Goal: Task Accomplishment & Management: Manage account settings

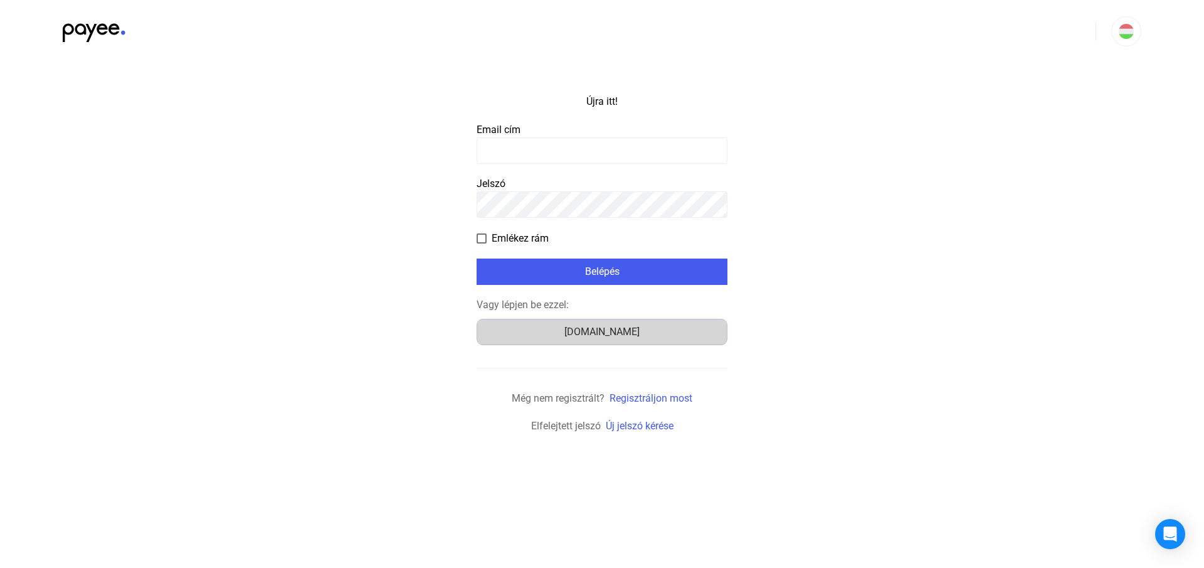
click at [592, 334] on font "[DOMAIN_NAME]" at bounding box center [602, 332] width 75 height 12
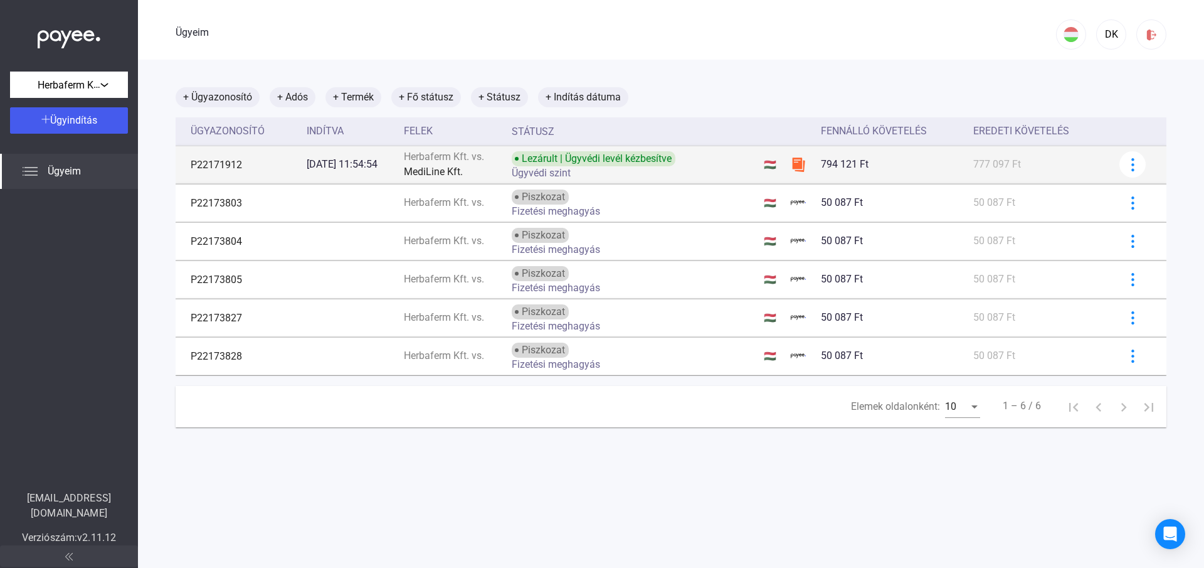
click at [273, 164] on td "P22171912" at bounding box center [239, 165] width 126 height 38
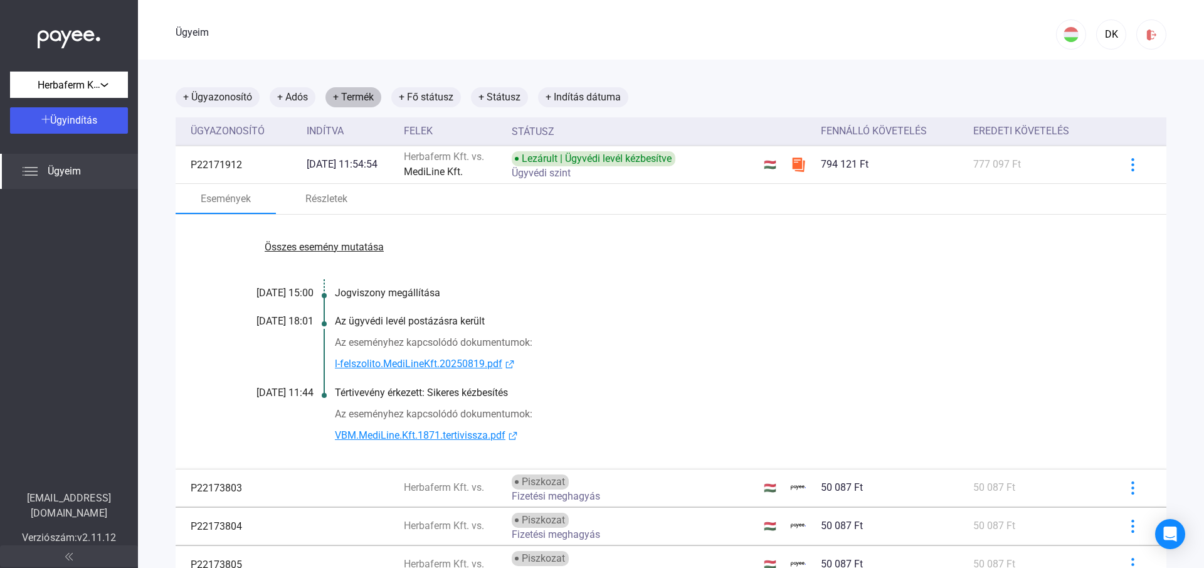
click at [358, 96] on font "+ Termék" at bounding box center [353, 97] width 41 height 12
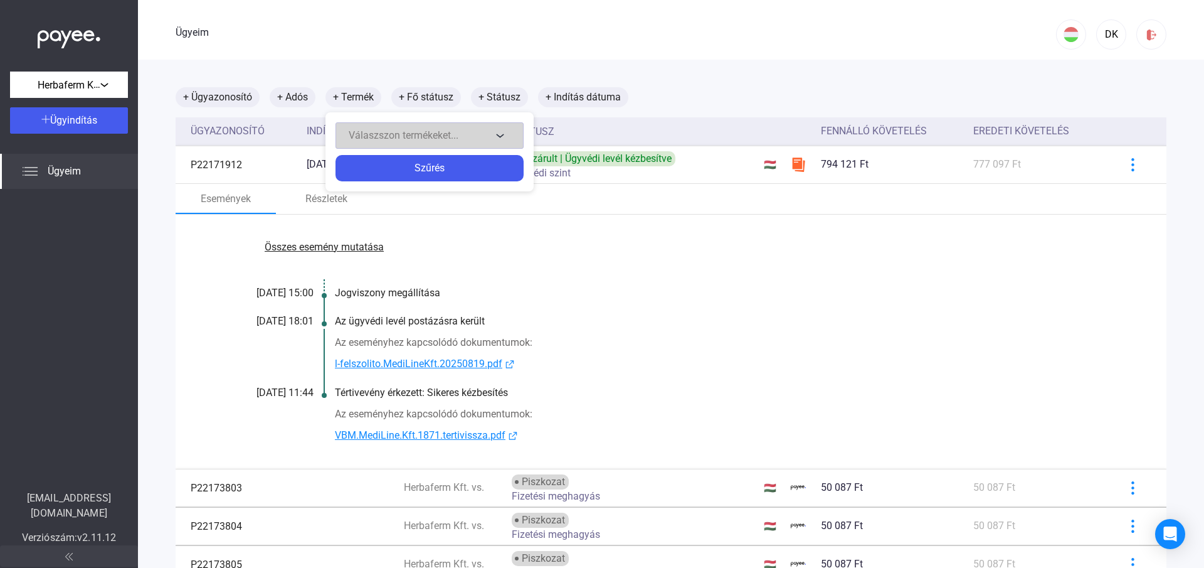
click at [440, 135] on font "Válaszszon termékeket..." at bounding box center [404, 135] width 110 height 12
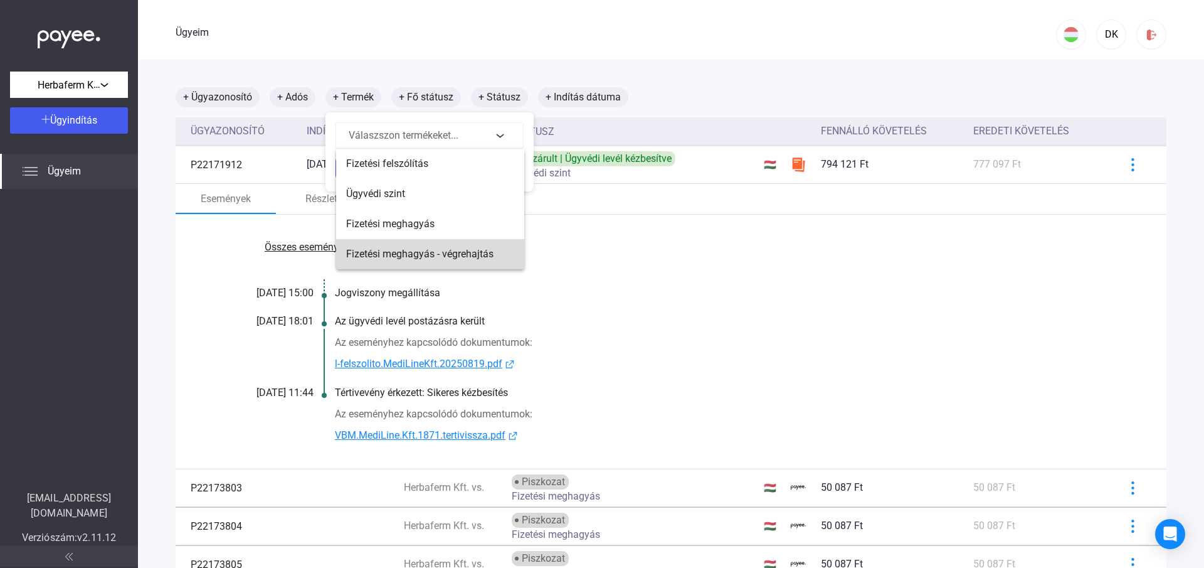
click at [450, 253] on font "Fizetési meghagyás - végrehajtás" at bounding box center [419, 254] width 147 height 12
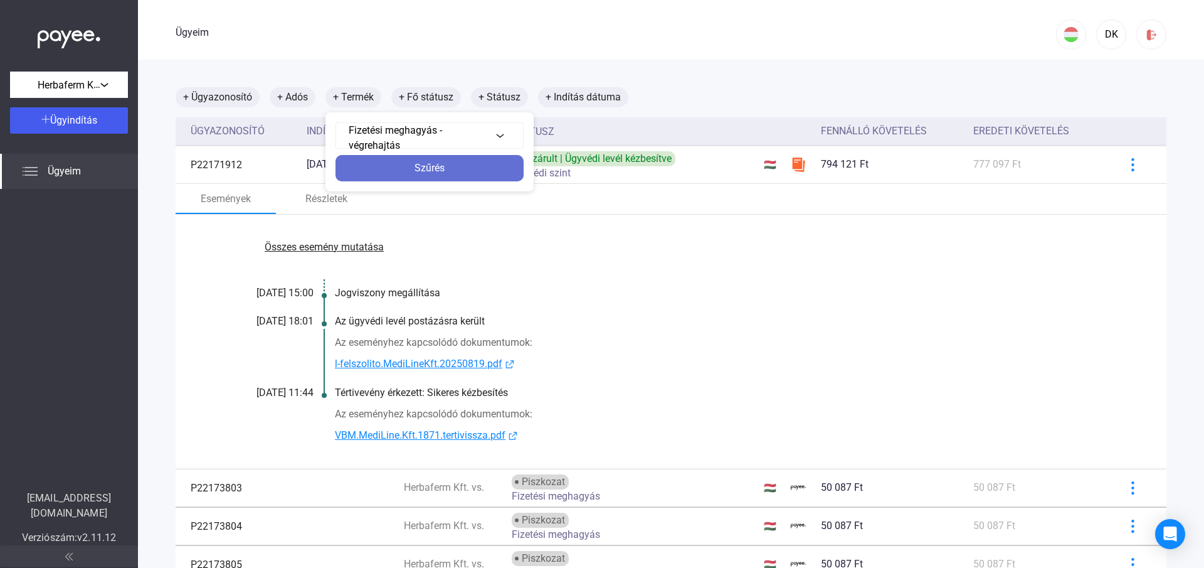
click at [445, 174] on div "Szűrés" at bounding box center [429, 168] width 181 height 15
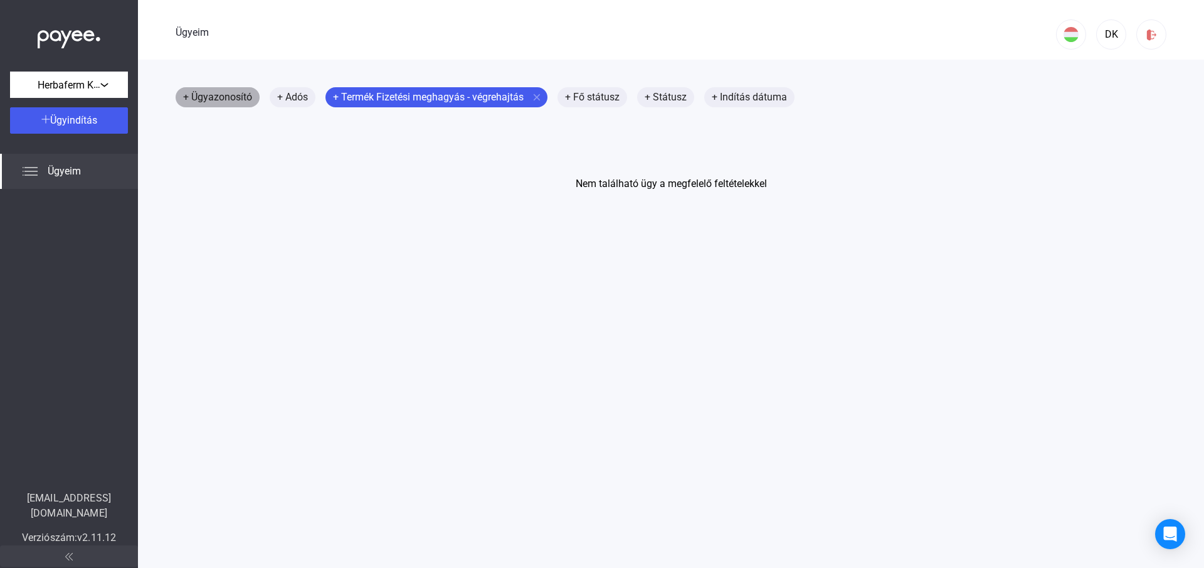
click at [230, 92] on font "+ Ügyazonosító" at bounding box center [217, 97] width 69 height 12
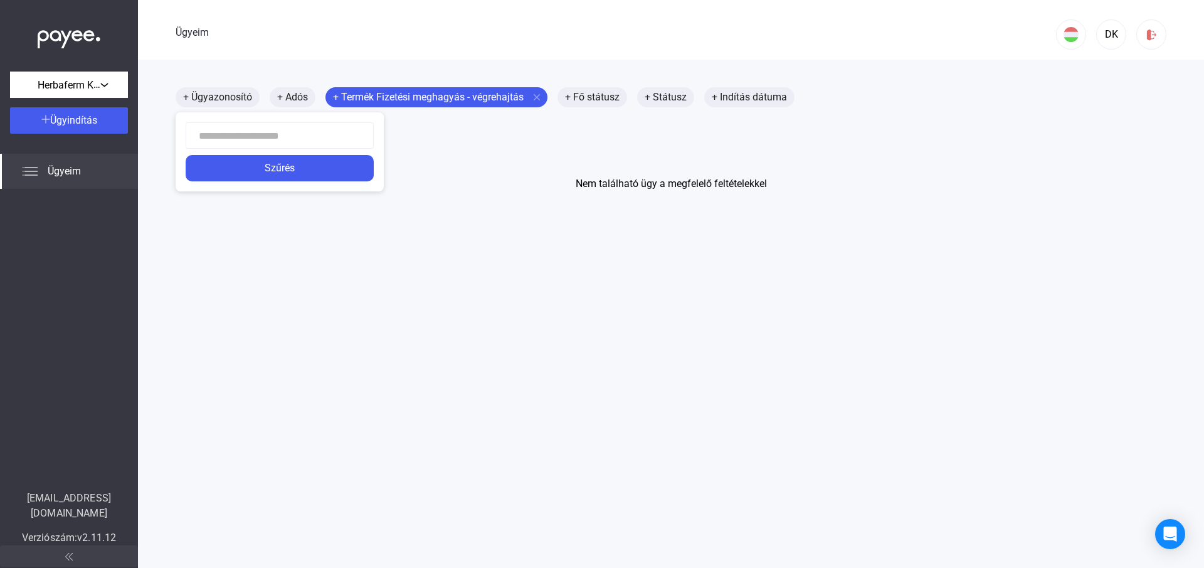
click at [400, 98] on div at bounding box center [602, 284] width 1204 height 568
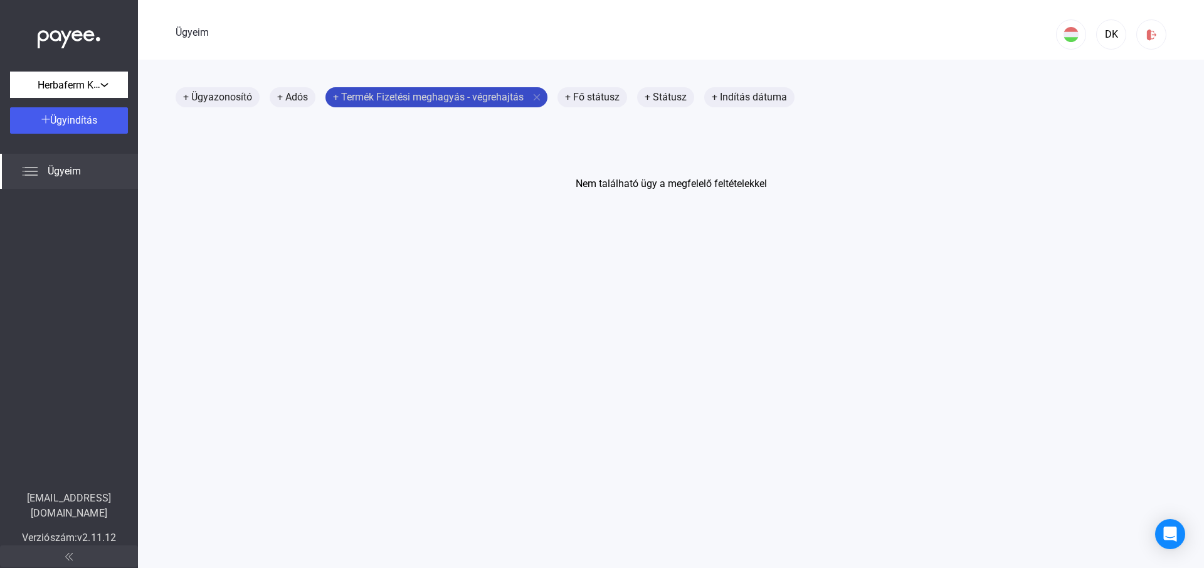
click at [400, 98] on font "Fizetési meghagyás - végrehajtás" at bounding box center [449, 97] width 147 height 12
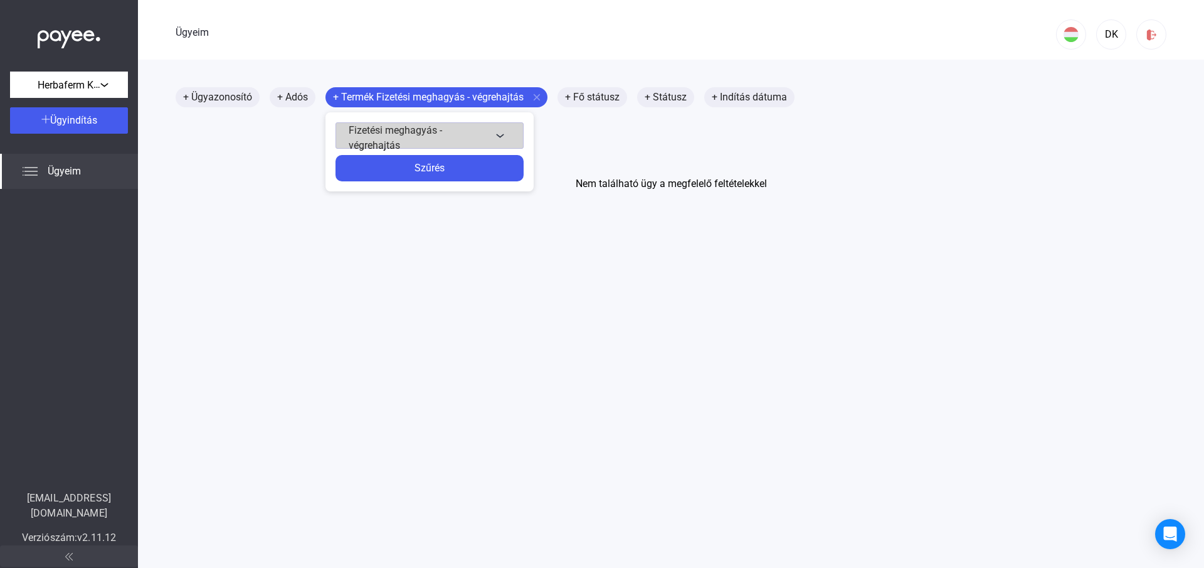
click at [415, 143] on div "Fizetési meghagyás - végrehajtás" at bounding box center [420, 138] width 143 height 30
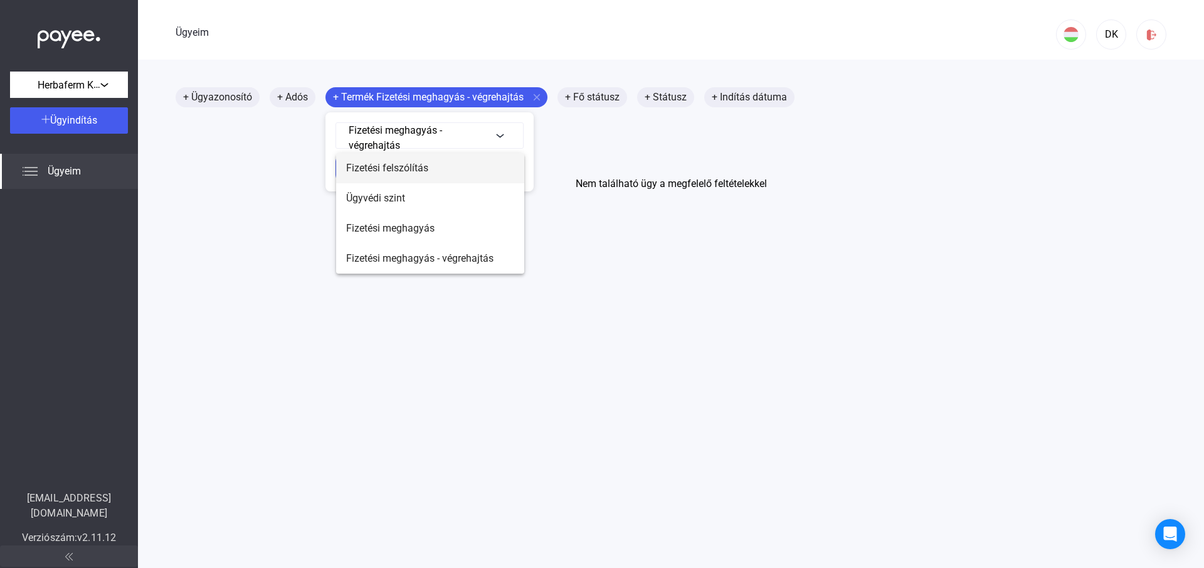
click at [418, 168] on font "Fizetési felszólítás" at bounding box center [387, 168] width 82 height 12
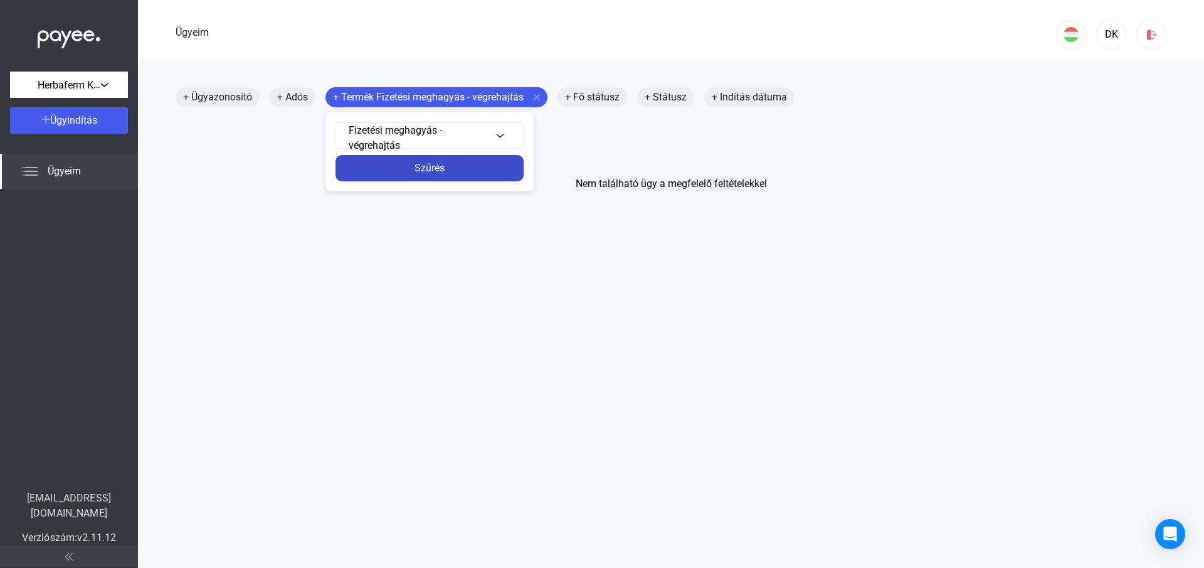
click at [465, 167] on div "Szűrés" at bounding box center [429, 168] width 181 height 15
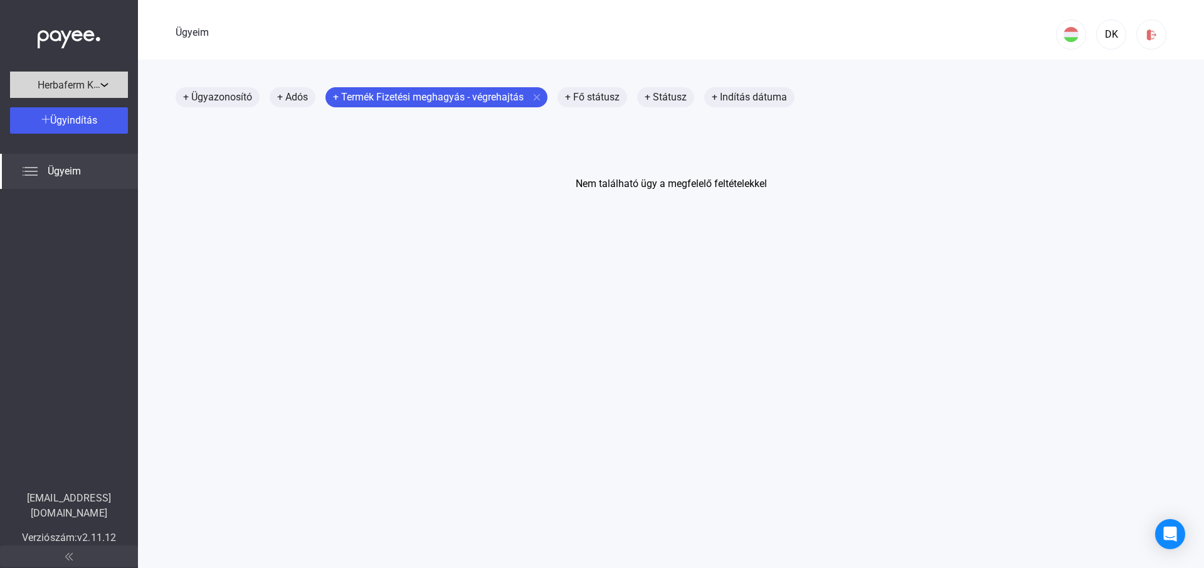
click at [66, 82] on font "Herbaferm Kft." at bounding box center [70, 84] width 65 height 13
click at [66, 82] on div at bounding box center [602, 284] width 1204 height 568
click at [68, 167] on font "Ügyeim" at bounding box center [64, 171] width 33 height 12
click at [31, 170] on img at bounding box center [30, 171] width 15 height 15
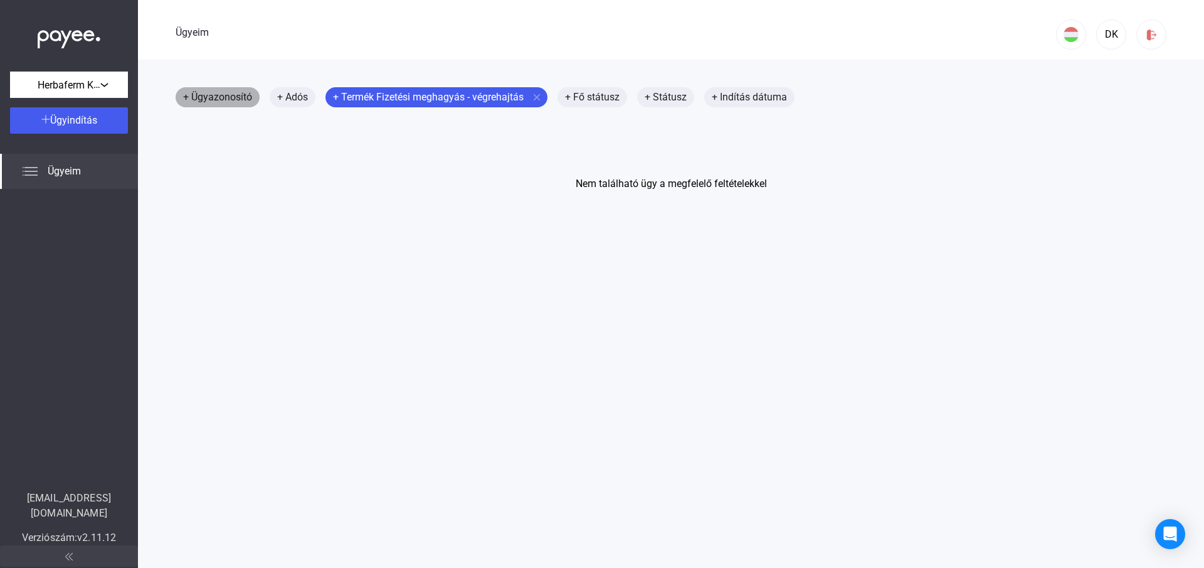
click at [213, 93] on font "+ Ügyazonosító" at bounding box center [217, 97] width 69 height 12
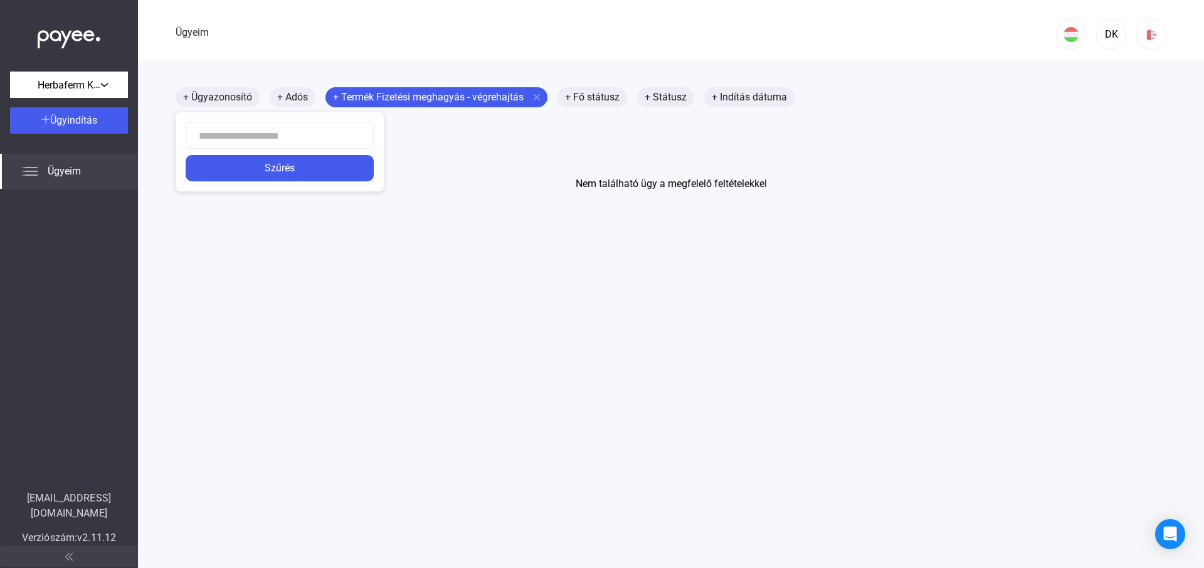
drag, startPoint x: 622, startPoint y: 204, endPoint x: 494, endPoint y: 199, distance: 127.4
click at [590, 199] on div at bounding box center [602, 284] width 1204 height 568
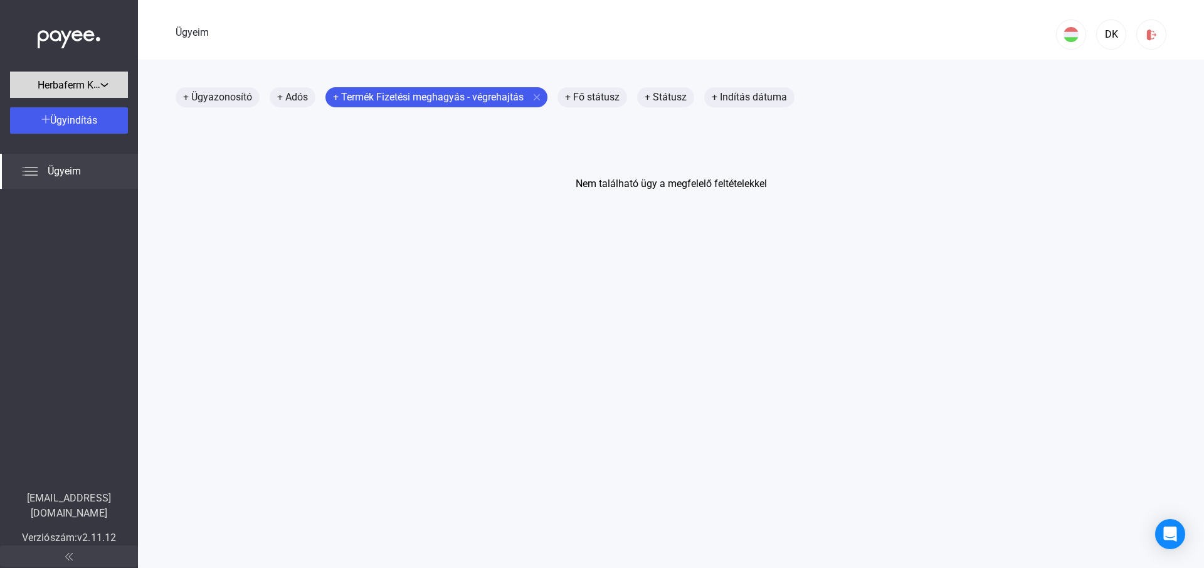
click at [112, 83] on div "Herbaferm Kft." at bounding box center [69, 85] width 110 height 16
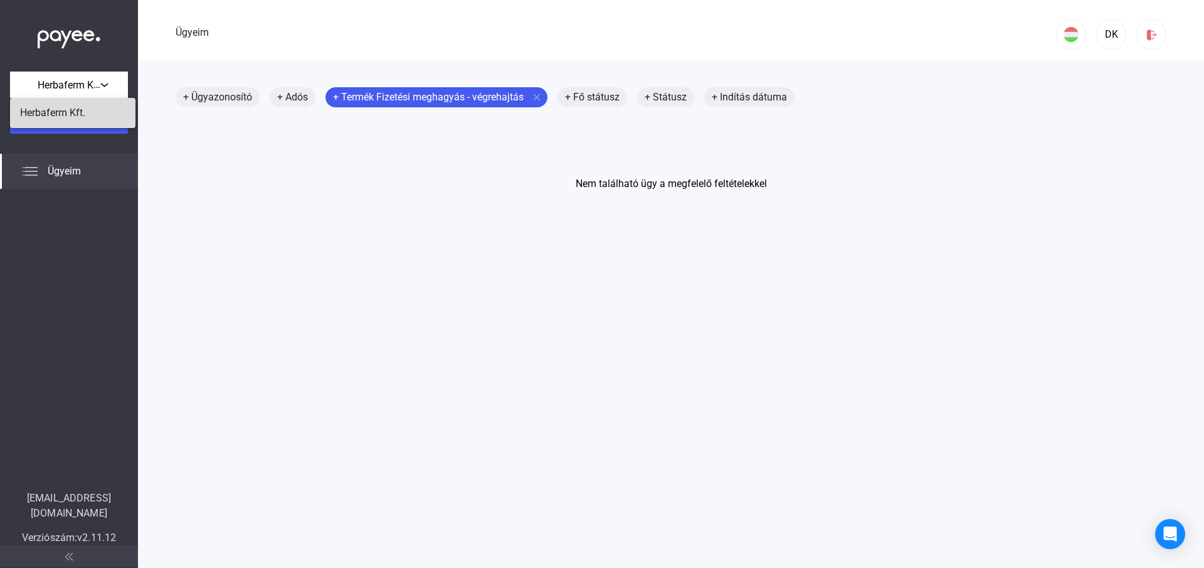
click at [79, 110] on font "Herbaferm Kft." at bounding box center [52, 113] width 65 height 12
click at [71, 174] on font "Ügyeim" at bounding box center [64, 171] width 33 height 12
click at [207, 32] on font "Ügyeim" at bounding box center [192, 32] width 33 height 12
